Goal: Information Seeking & Learning: Learn about a topic

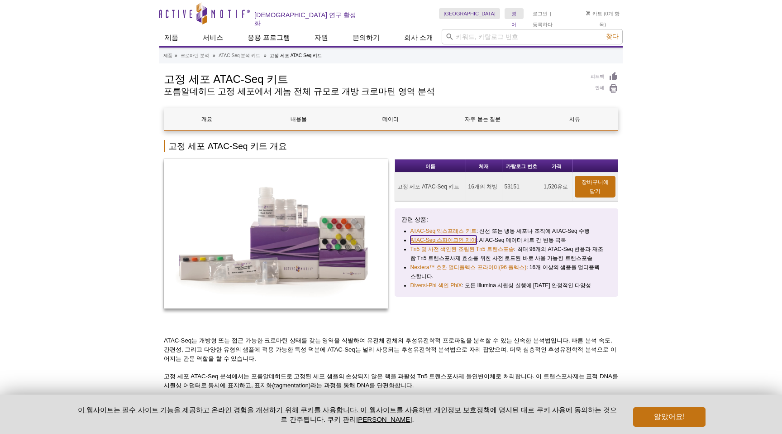
click at [430, 237] on font "ATAC-Seq 스파이크인 제어" at bounding box center [444, 240] width 66 height 6
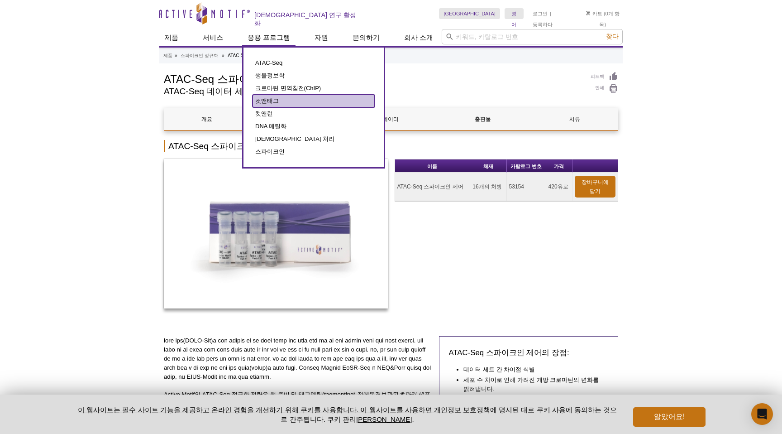
click at [271, 99] on link "컷앤태그" at bounding box center [314, 101] width 122 height 13
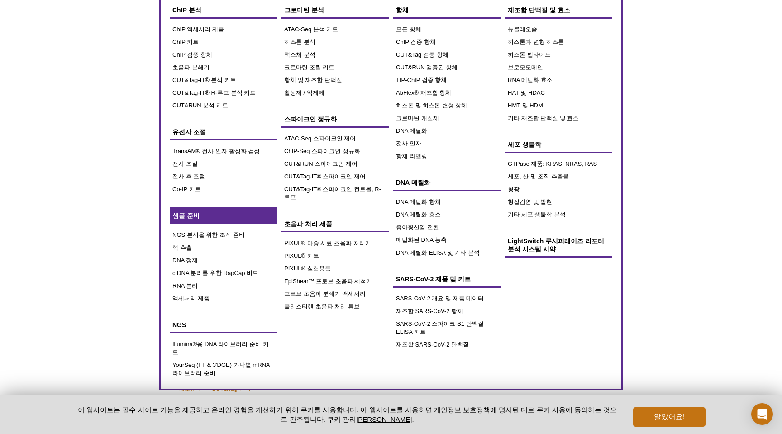
scroll to position [35, 0]
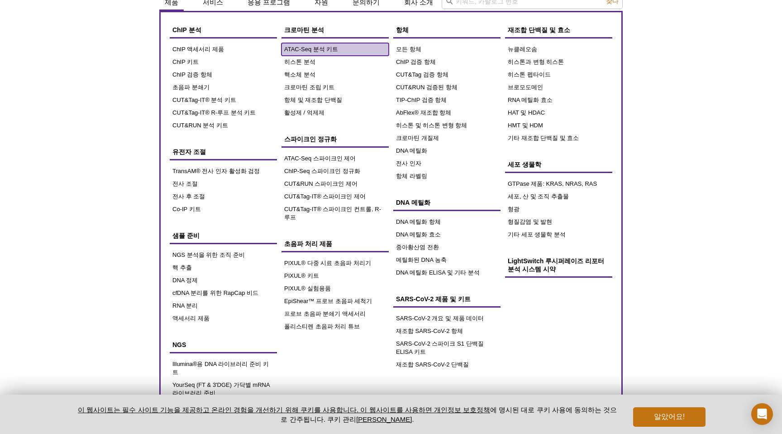
click at [308, 46] on font "ATAC-Seq 분석 키트" at bounding box center [311, 49] width 54 height 7
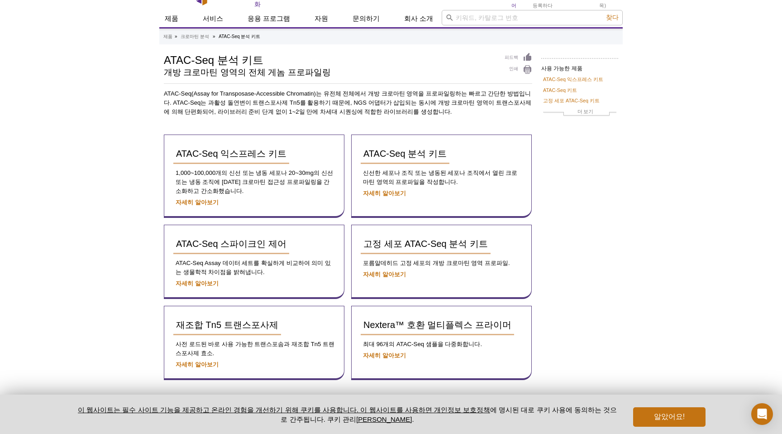
scroll to position [0, 0]
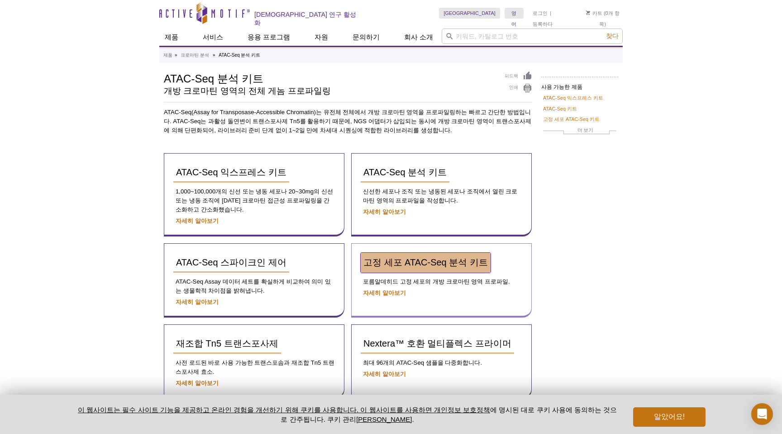
click at [431, 257] on font "고정 세포 ATAC-Seq 분석 키트" at bounding box center [426, 262] width 125 height 10
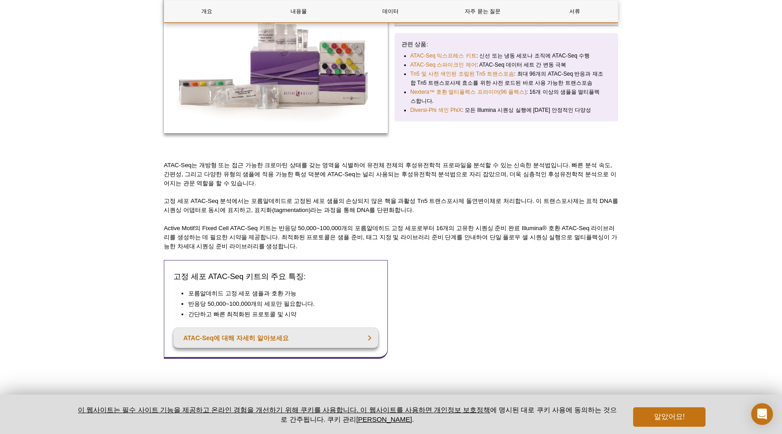
scroll to position [215, 0]
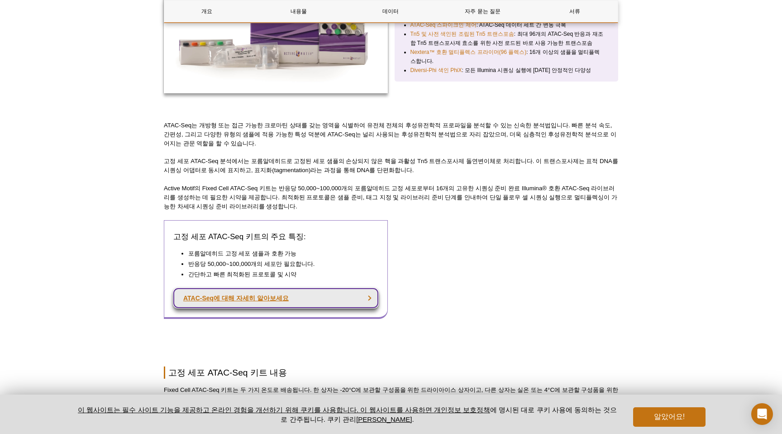
click at [332, 295] on link "ATAC-Seq에 대해 자세히 알아보세요" at bounding box center [275, 298] width 205 height 20
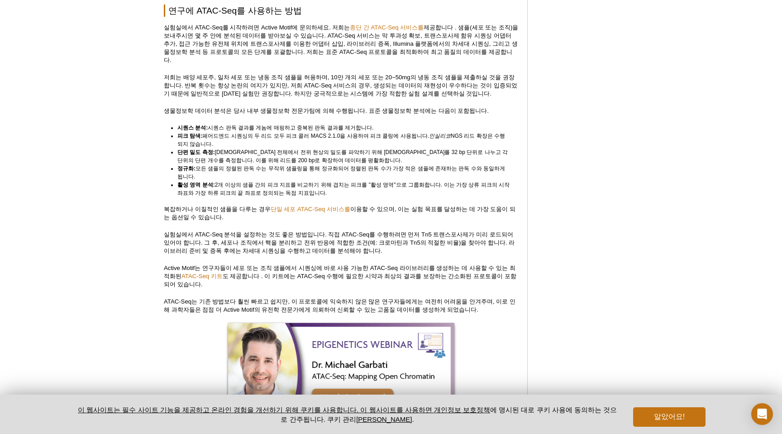
scroll to position [2193, 0]
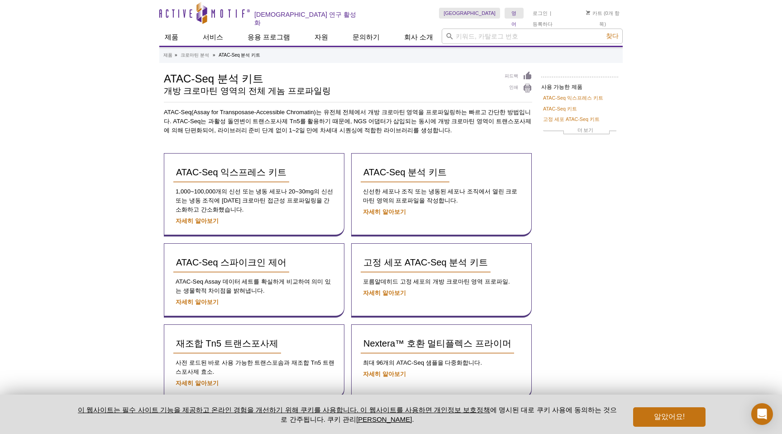
scroll to position [82, 0]
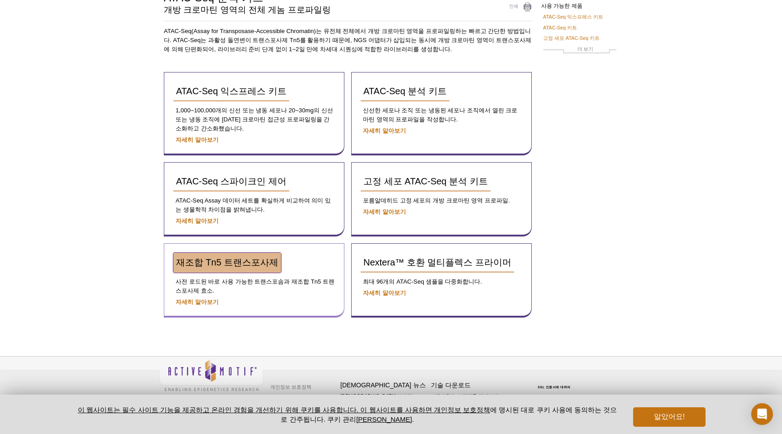
click at [235, 262] on font "재조합 Tn5 트랜스포사제" at bounding box center [227, 262] width 102 height 10
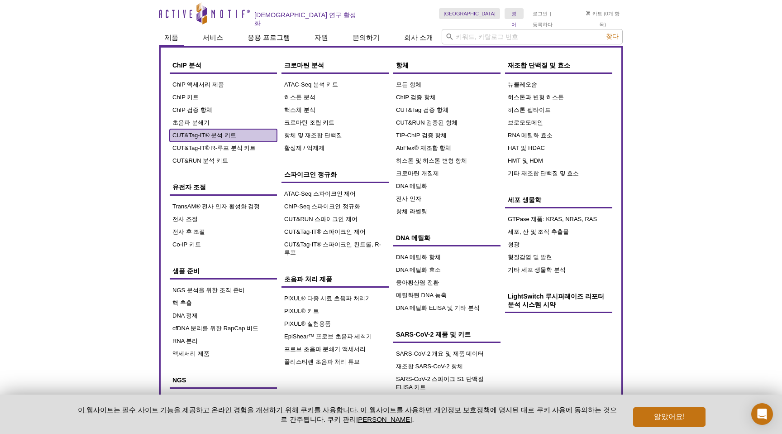
click at [233, 134] on font "CUT&Tag-IT® 분석 키트" at bounding box center [205, 135] width 64 height 7
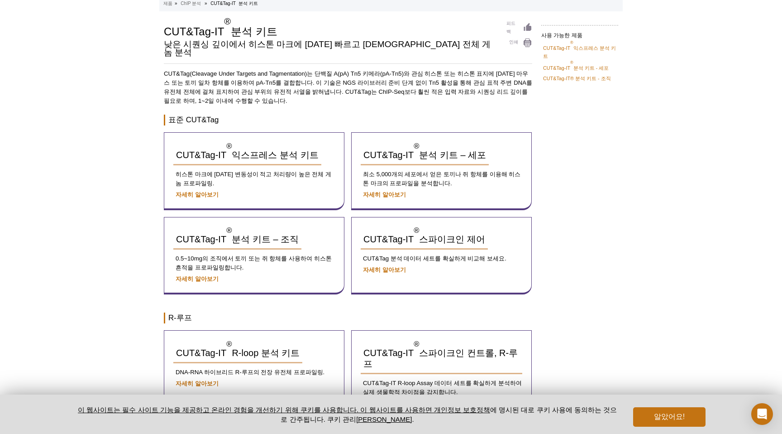
scroll to position [79, 0]
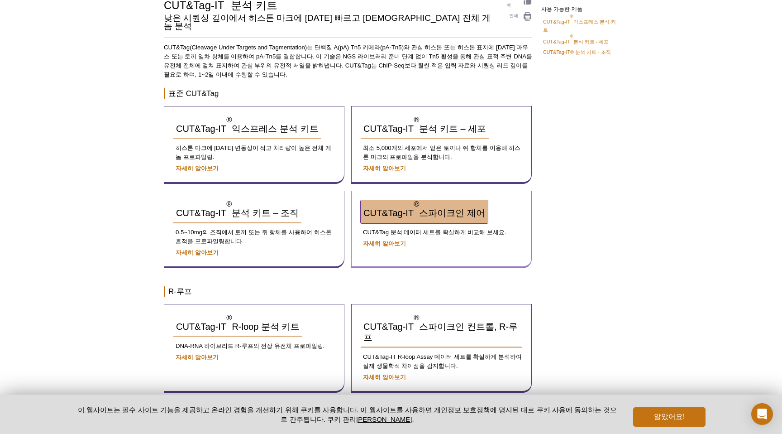
click at [403, 208] on font "CUT&Tag-IT" at bounding box center [389, 213] width 50 height 10
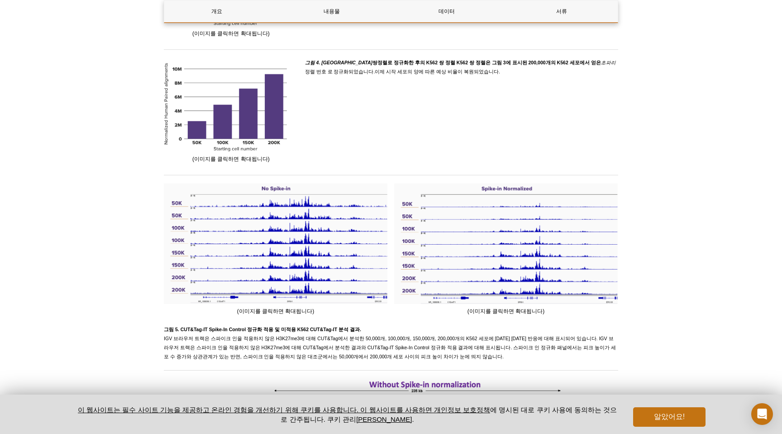
scroll to position [1351, 0]
